Goal: Information Seeking & Learning: Learn about a topic

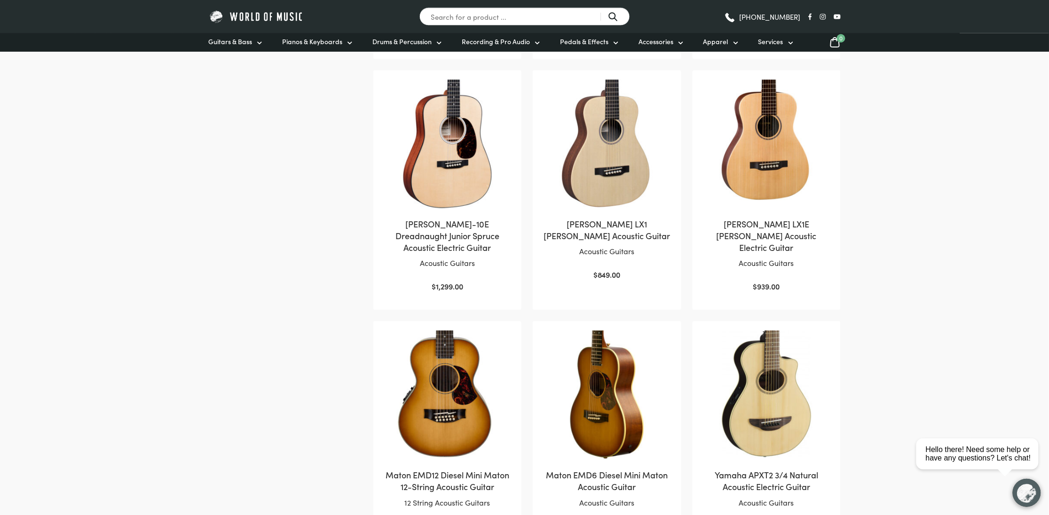
scroll to position [774, 0]
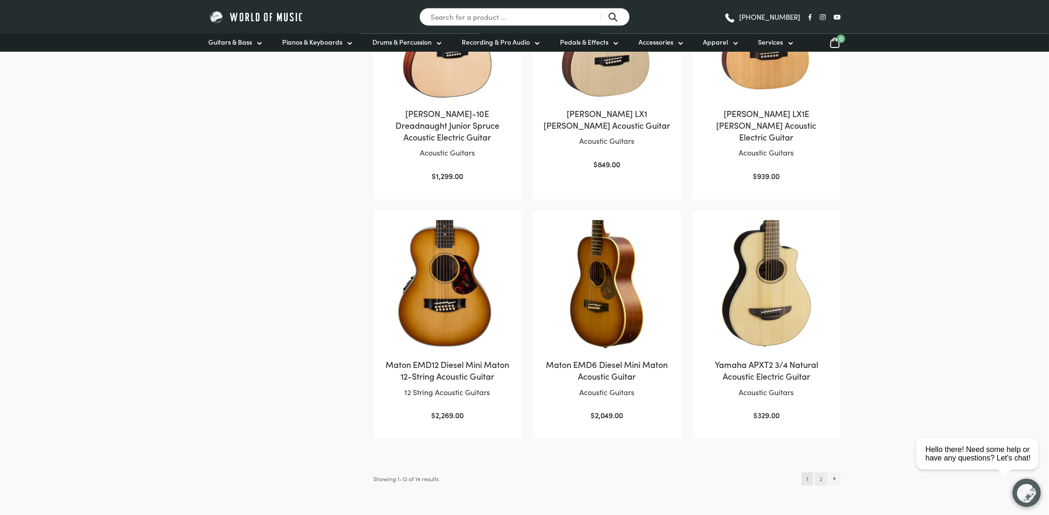
click at [822, 479] on link "2" at bounding box center [821, 478] width 13 height 13
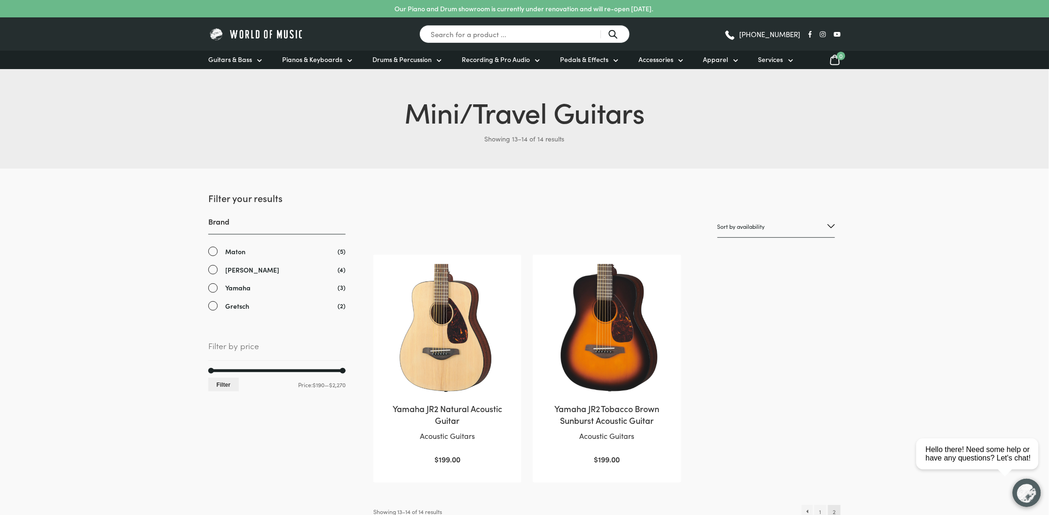
scroll to position [221, 0]
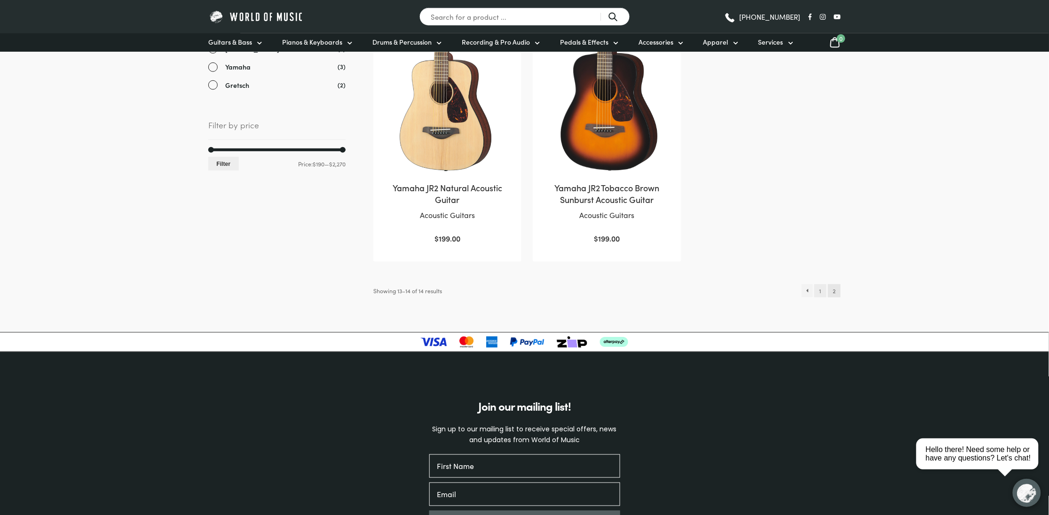
click at [822, 291] on link "1" at bounding box center [820, 290] width 12 height 13
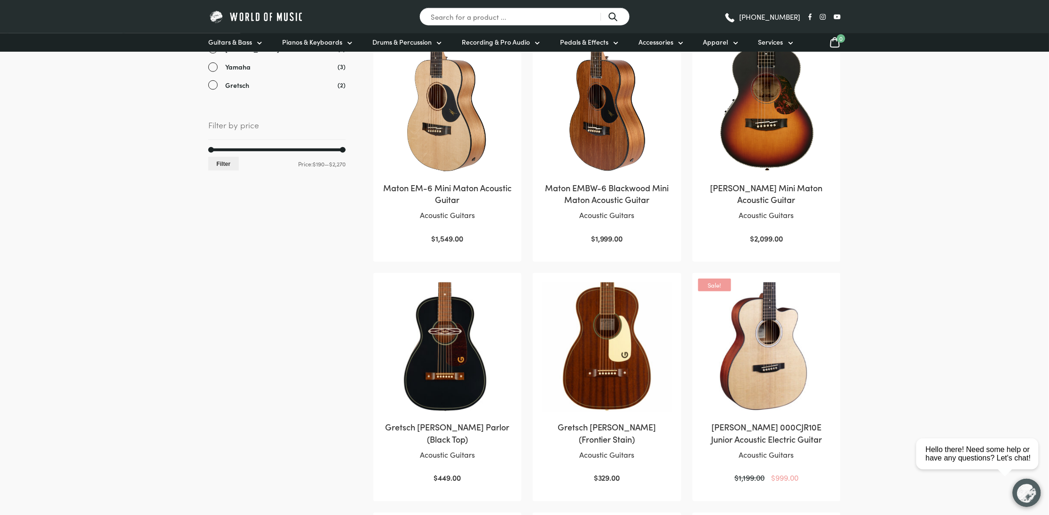
scroll to position [276, 0]
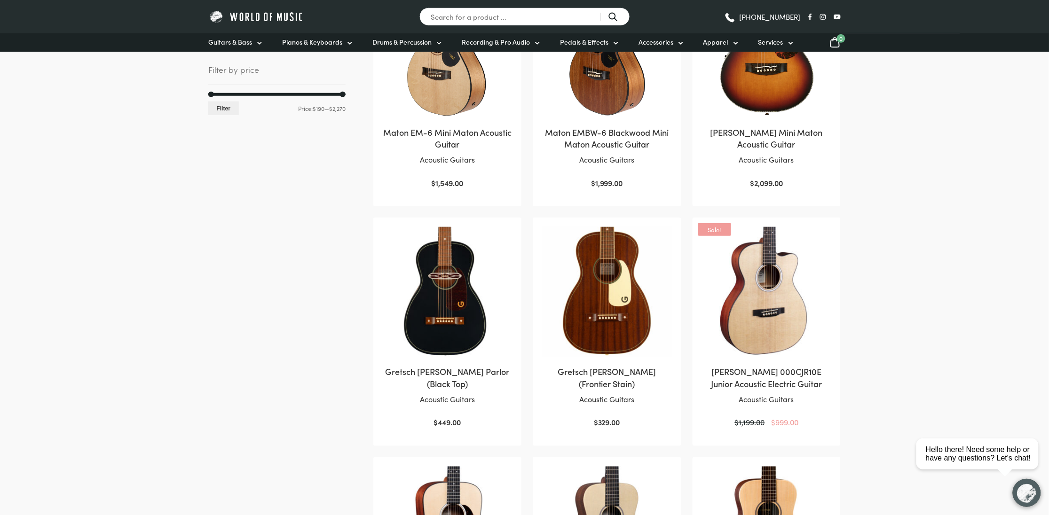
click at [592, 314] on img at bounding box center [606, 291] width 129 height 129
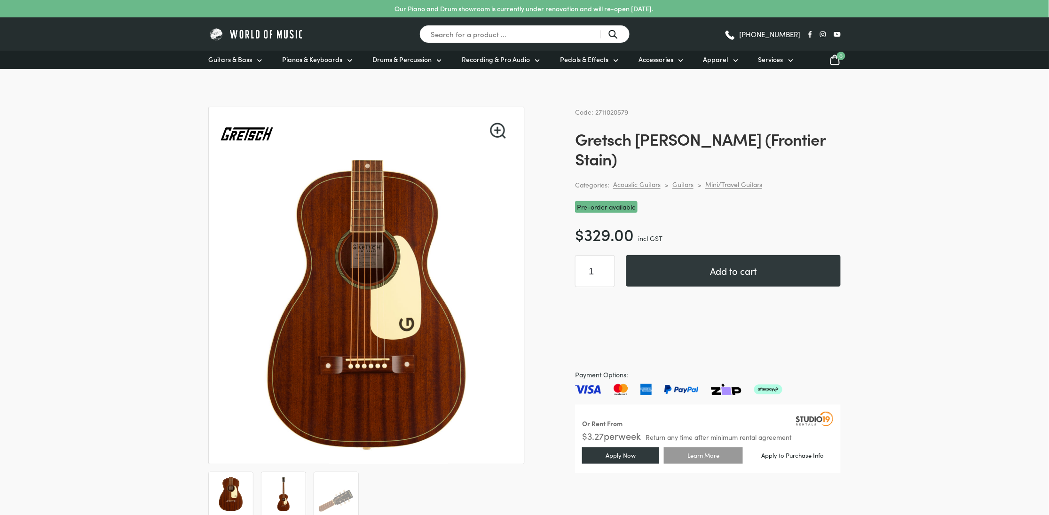
click at [277, 488] on img at bounding box center [283, 494] width 35 height 35
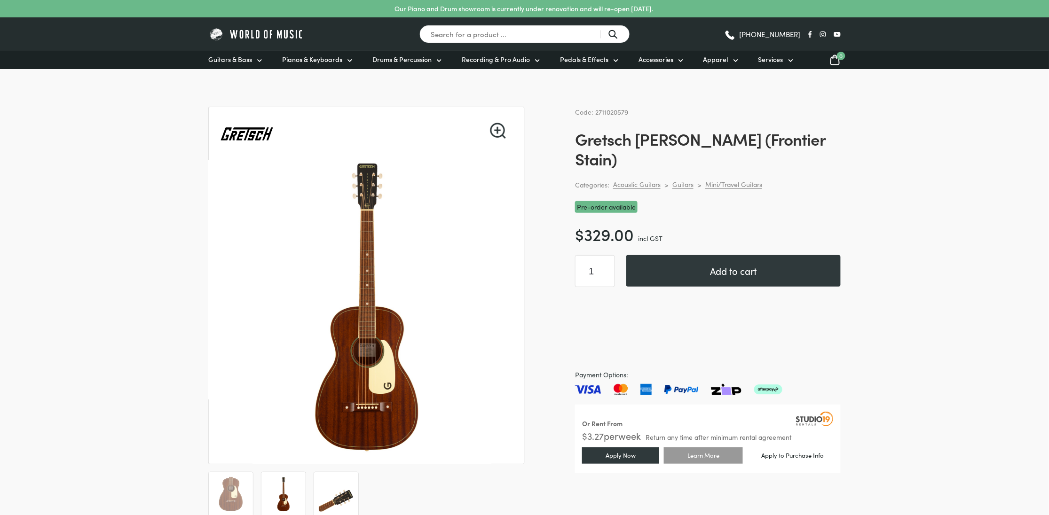
click at [325, 502] on img at bounding box center [336, 494] width 35 height 35
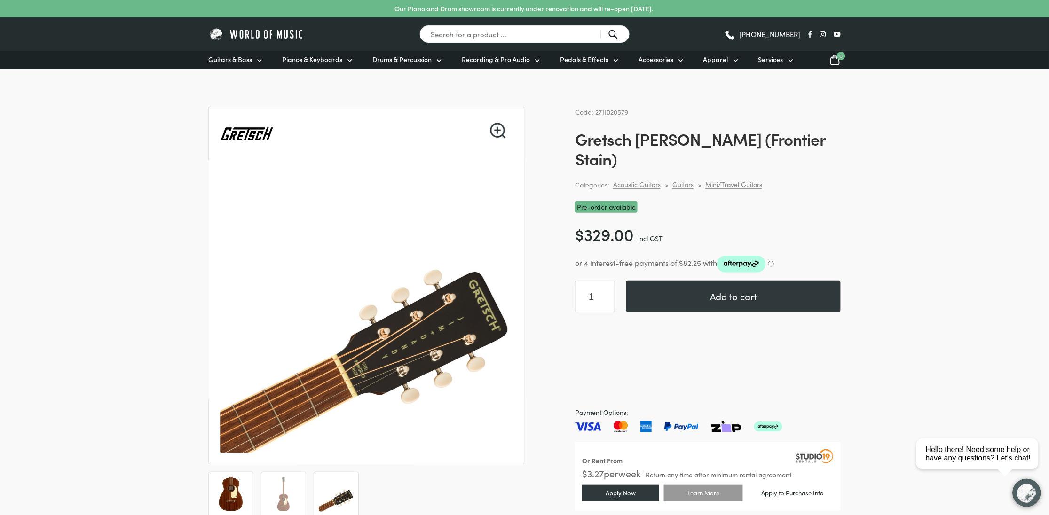
click at [249, 491] on li at bounding box center [230, 494] width 45 height 45
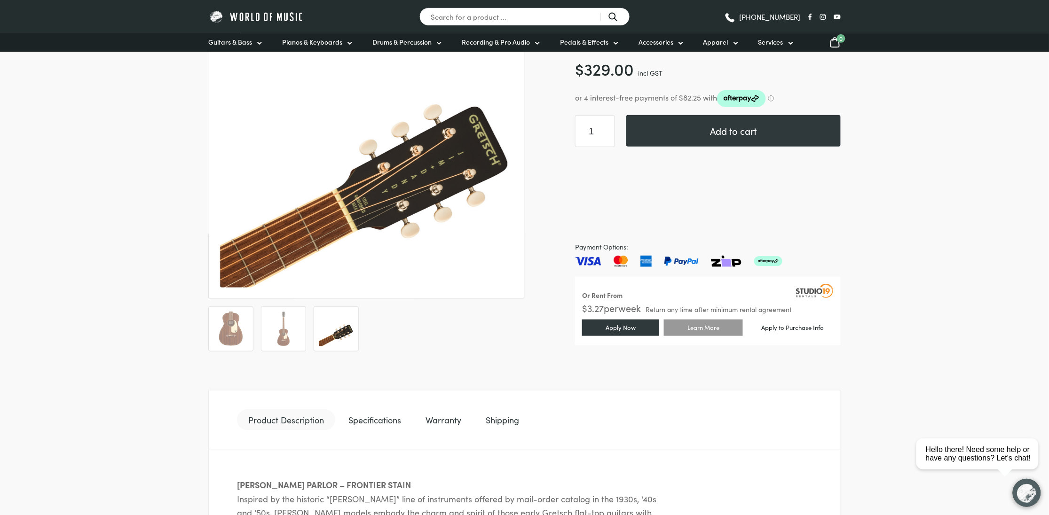
scroll to position [221, 0]
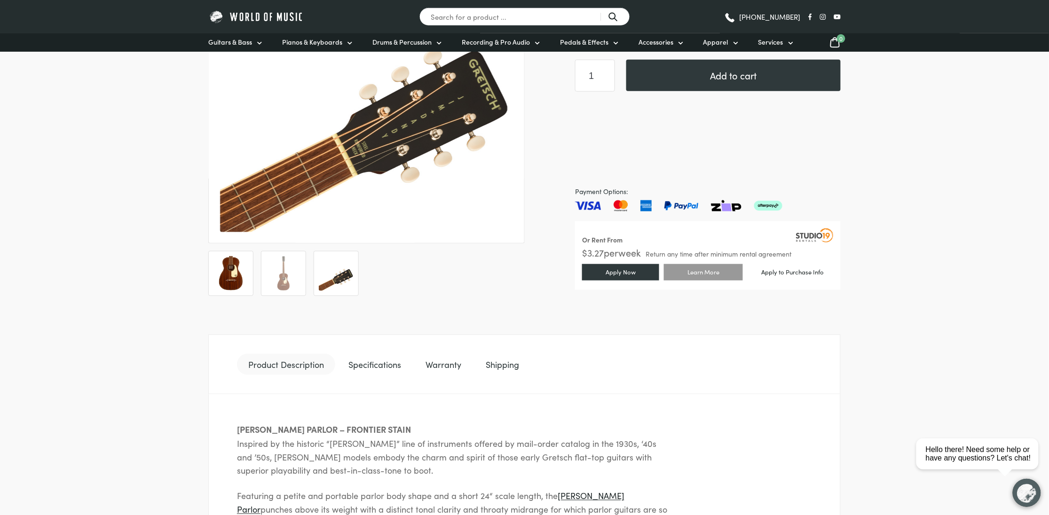
click at [249, 272] on li at bounding box center [230, 273] width 45 height 45
click at [227, 270] on img at bounding box center [230, 273] width 35 height 35
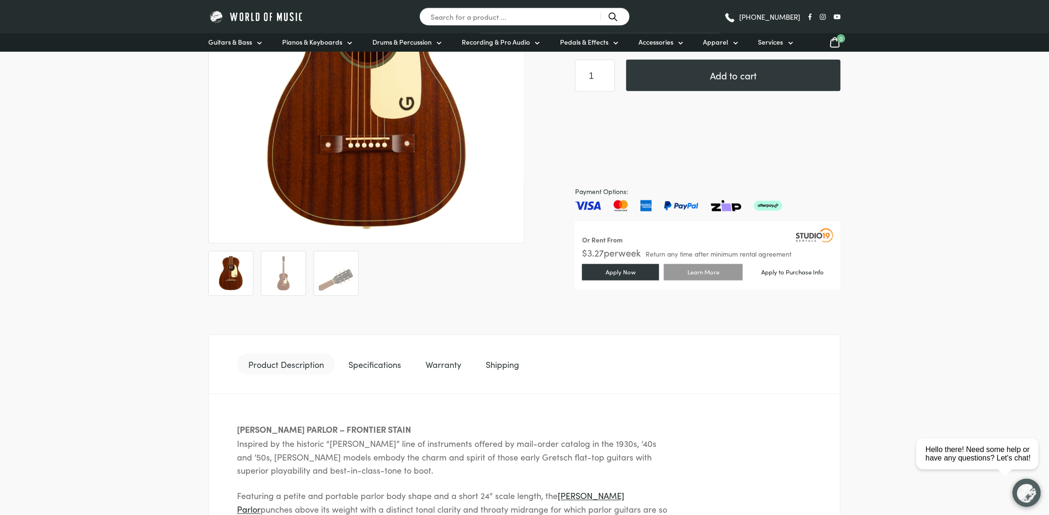
scroll to position [55, 0]
